Goal: Task Accomplishment & Management: Use online tool/utility

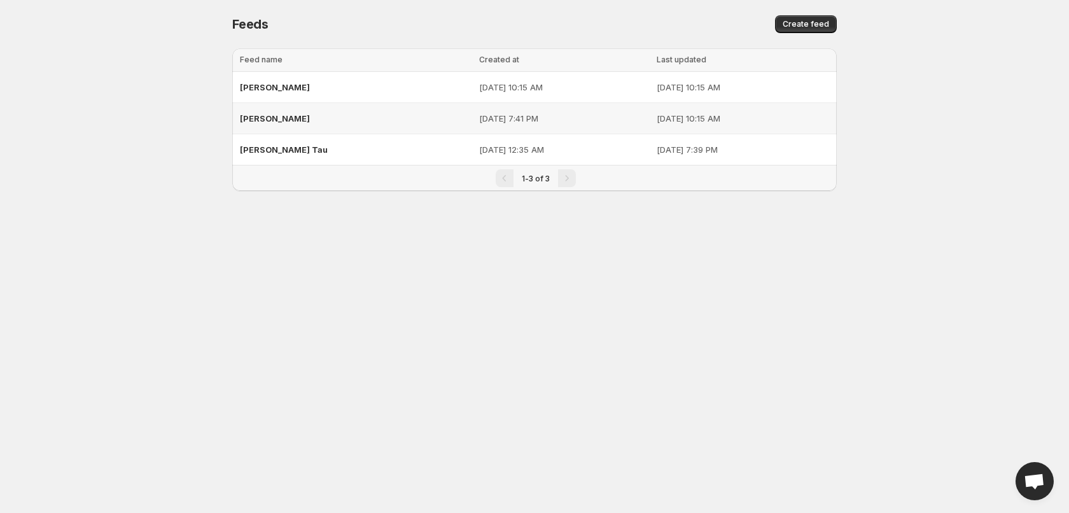
click at [255, 120] on span "[PERSON_NAME]" at bounding box center [275, 118] width 70 height 10
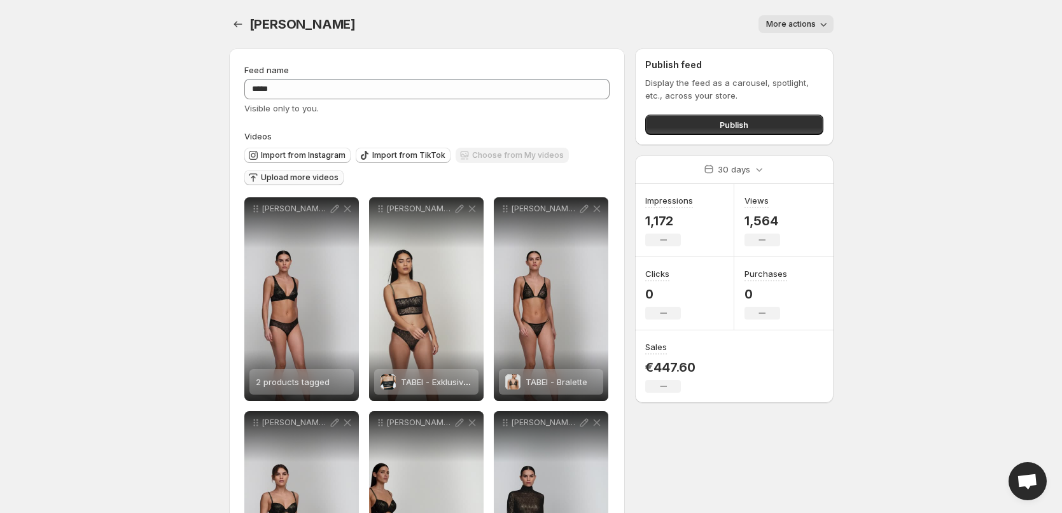
click at [283, 176] on span "Upload more videos" at bounding box center [300, 177] width 78 height 10
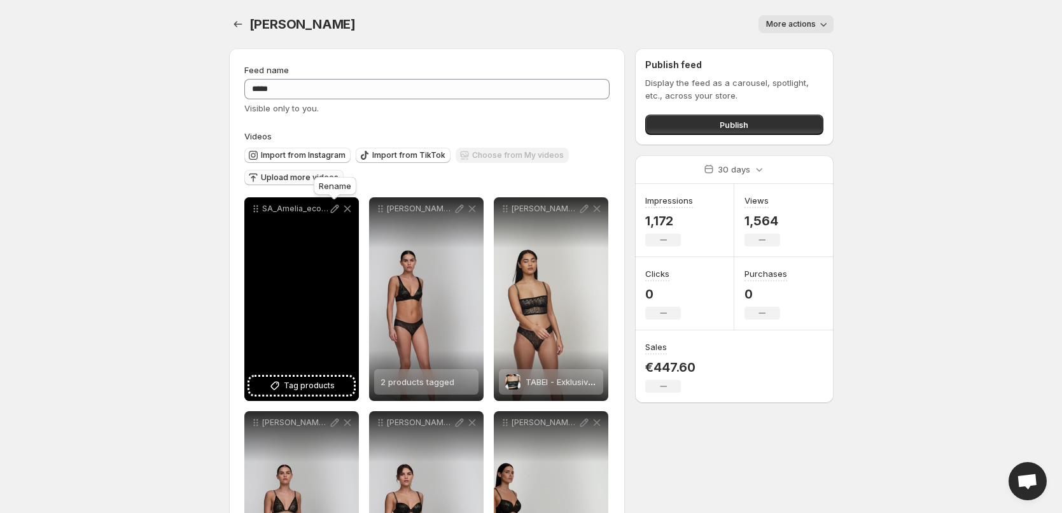
click at [332, 206] on icon at bounding box center [334, 208] width 13 height 13
click at [290, 386] on span "Tag products" at bounding box center [309, 385] width 51 height 13
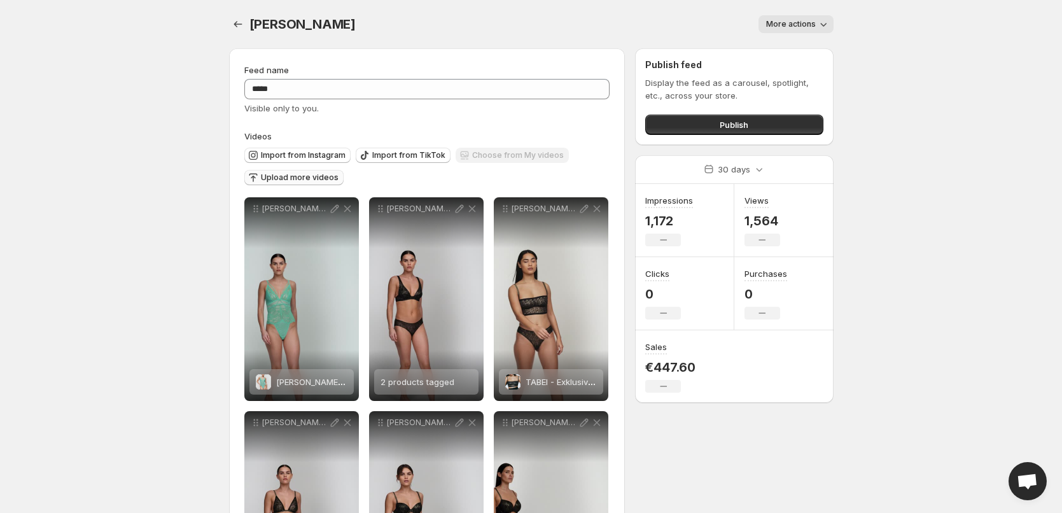
click at [293, 178] on span "Upload more videos" at bounding box center [300, 177] width 78 height 10
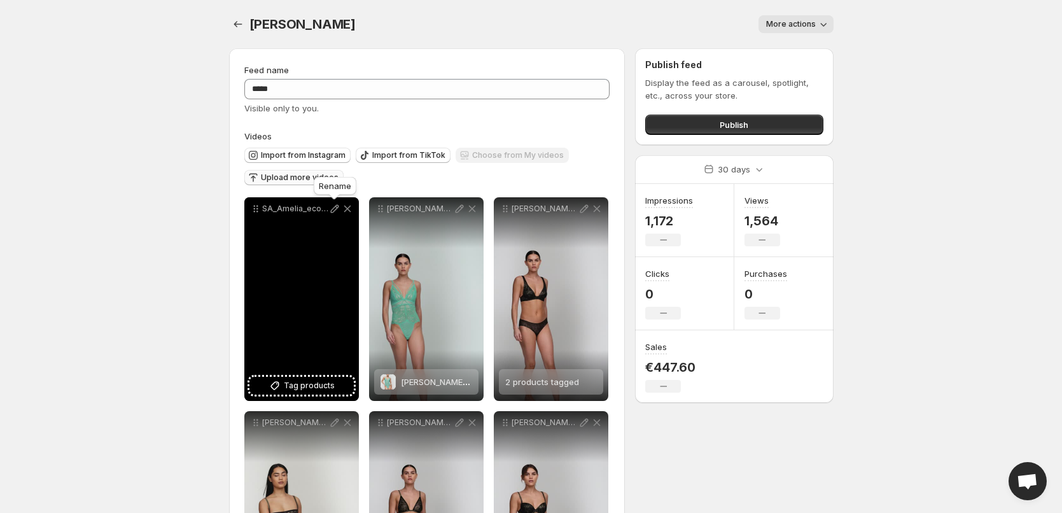
click at [332, 206] on icon at bounding box center [334, 208] width 13 height 13
click at [310, 387] on span "Tag products" at bounding box center [309, 385] width 51 height 13
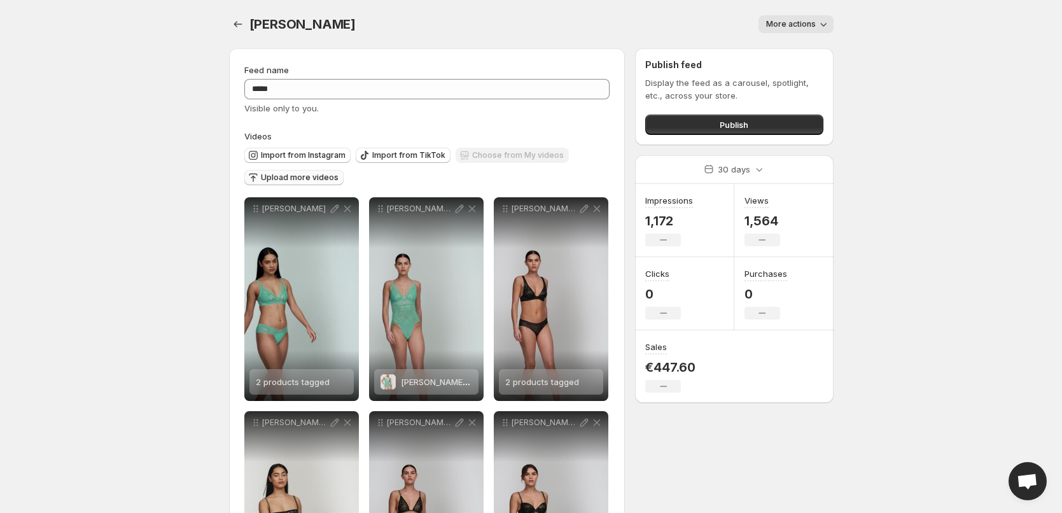
click at [284, 180] on span "Upload more videos" at bounding box center [300, 177] width 78 height 10
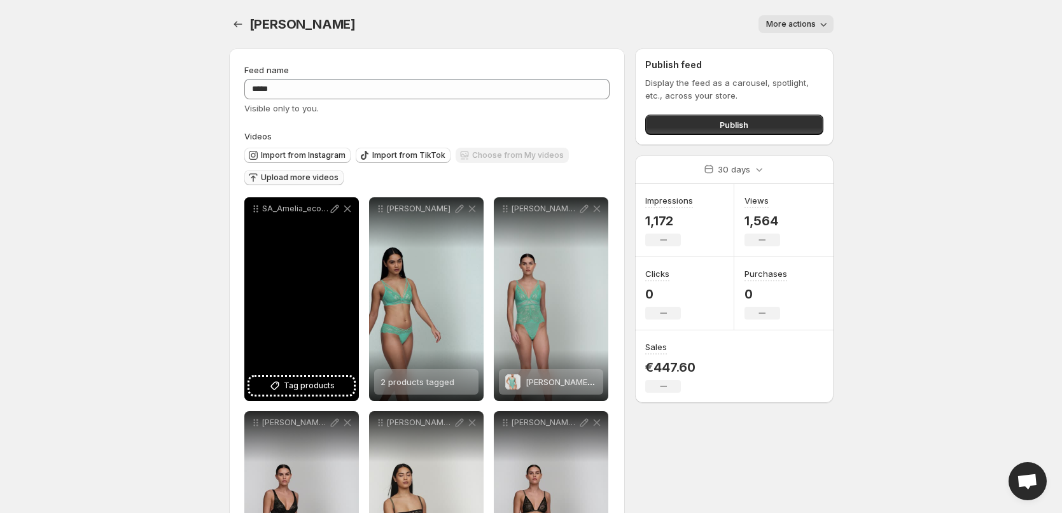
click at [297, 209] on p "SA_Amelia_ecom_3502027_OGR_3502063_OGR_AW25" at bounding box center [295, 209] width 66 height 10
click at [332, 206] on icon at bounding box center [334, 208] width 13 height 13
click at [308, 386] on span "Tag products" at bounding box center [309, 385] width 51 height 13
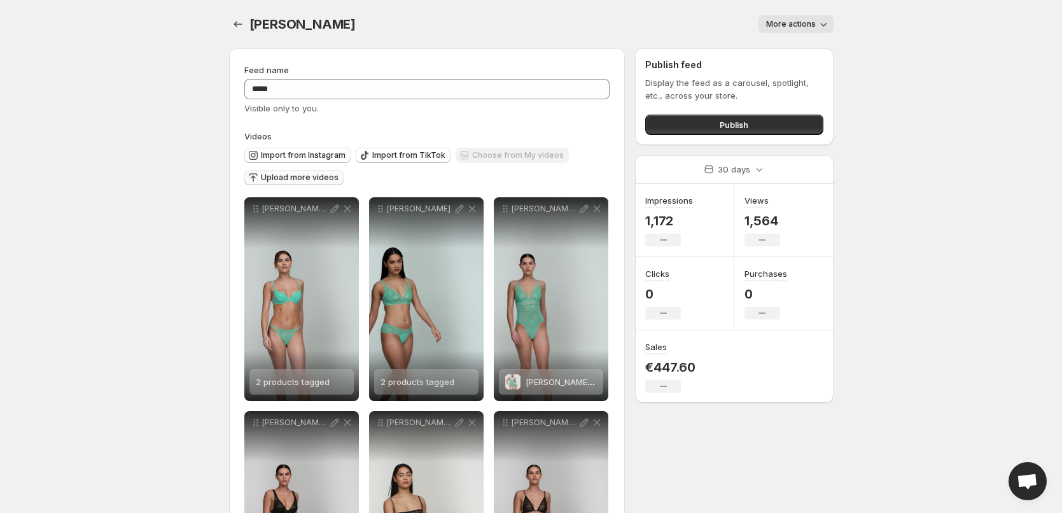
click at [277, 177] on span "Upload more videos" at bounding box center [300, 177] width 78 height 10
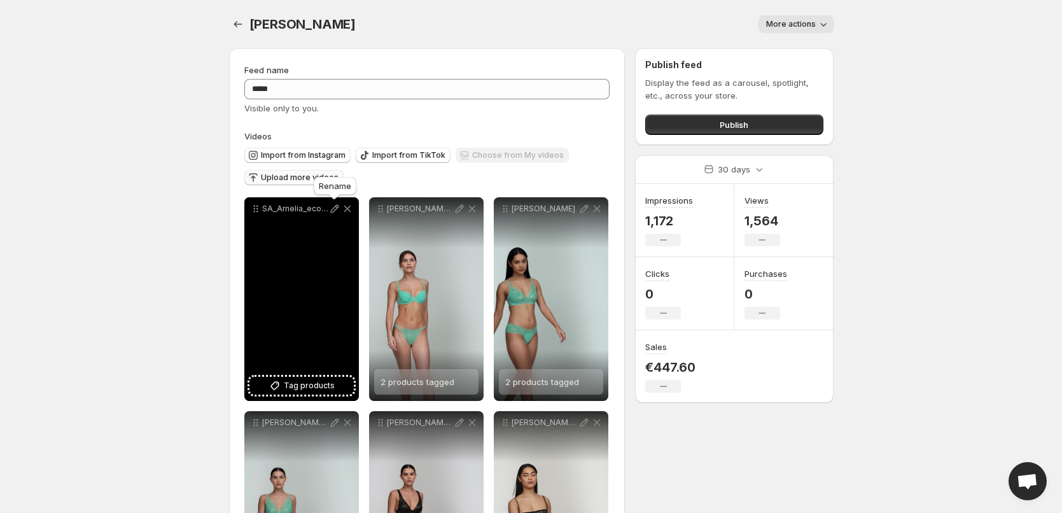
click at [334, 208] on icon at bounding box center [334, 208] width 13 height 13
click at [306, 387] on span "Tag products" at bounding box center [309, 385] width 51 height 13
click at [301, 380] on span "[PERSON_NAME] tiefdekolltiert" at bounding box center [335, 382] width 118 height 10
